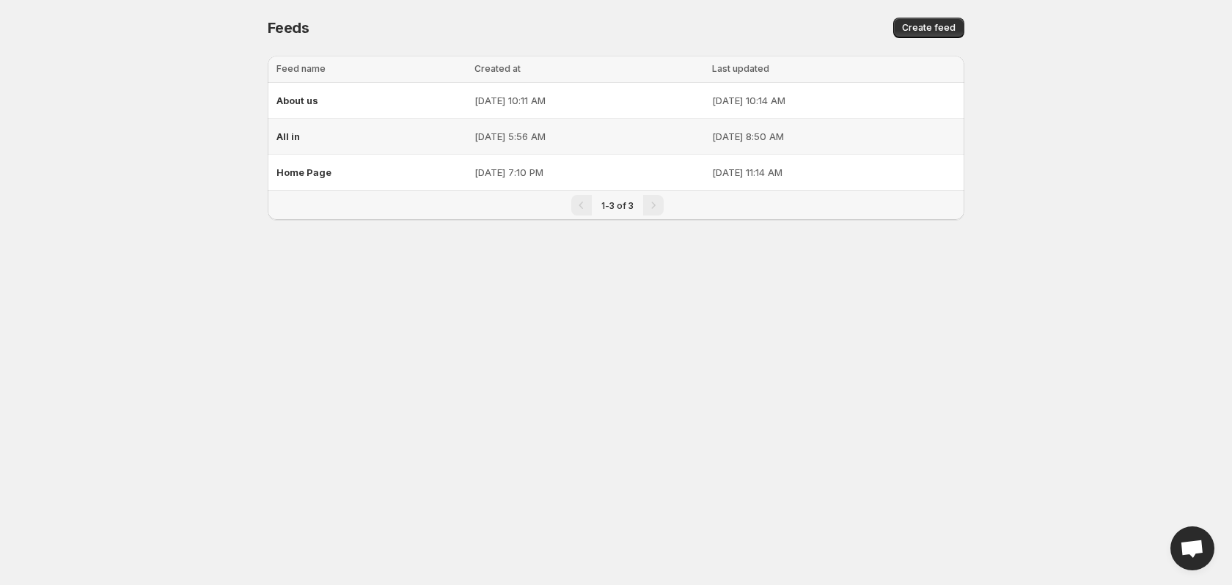
click at [328, 131] on div "All in" at bounding box center [370, 136] width 189 height 26
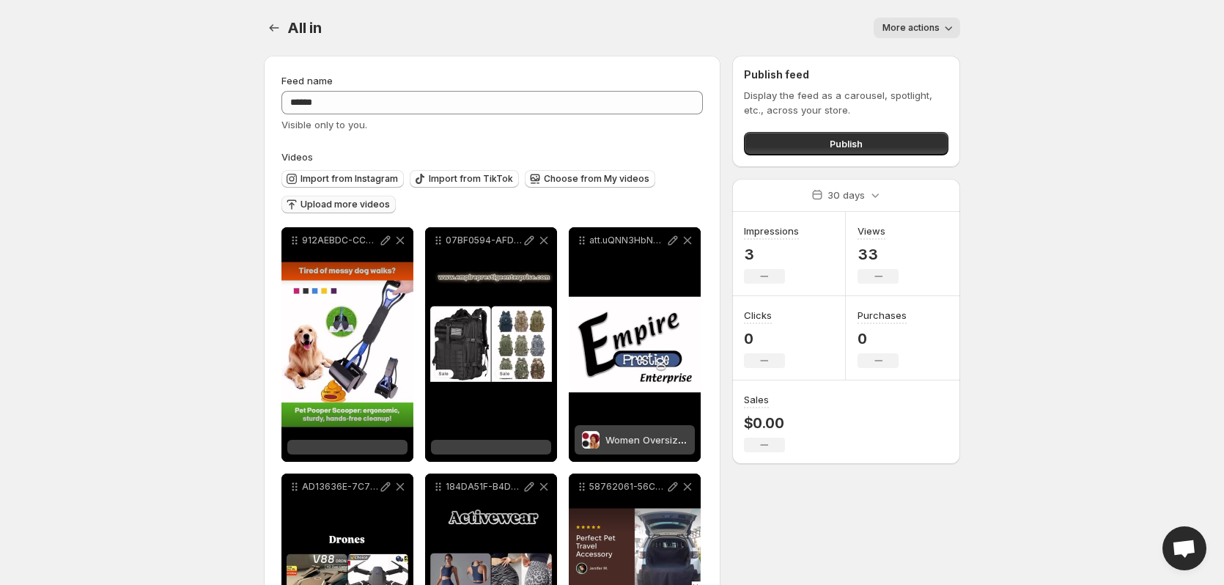
click at [366, 205] on span "Upload more videos" at bounding box center [345, 205] width 89 height 12
